Goal: Ask a question

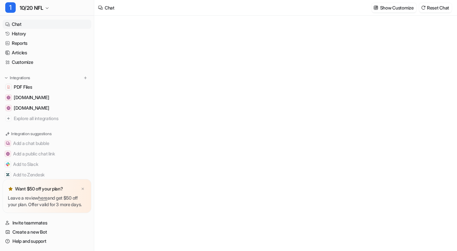
type textarea "**********"
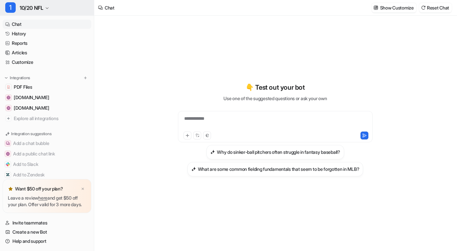
click at [48, 9] on icon "button" at bounding box center [47, 8] width 4 height 4
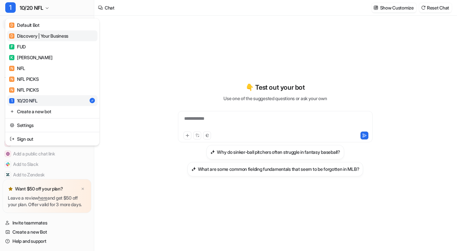
click at [50, 35] on div "D Discovery | Your Business" at bounding box center [38, 35] width 59 height 7
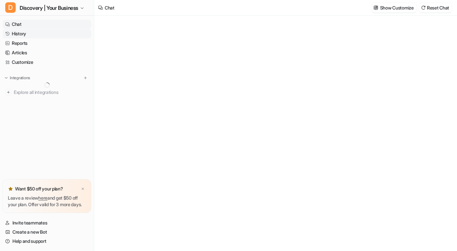
type textarea "**********"
